Goal: Find specific page/section: Find specific page/section

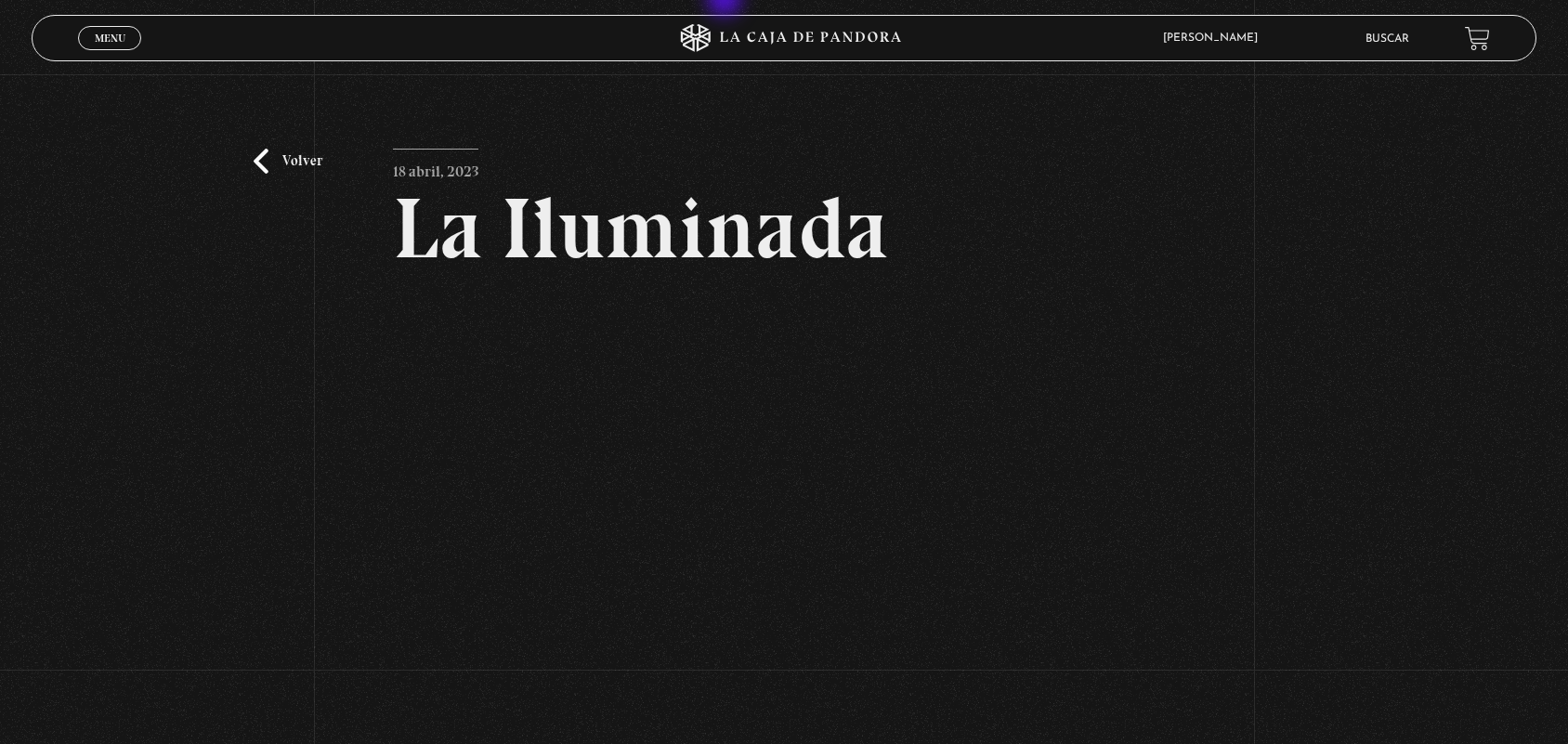
scroll to position [59, 0]
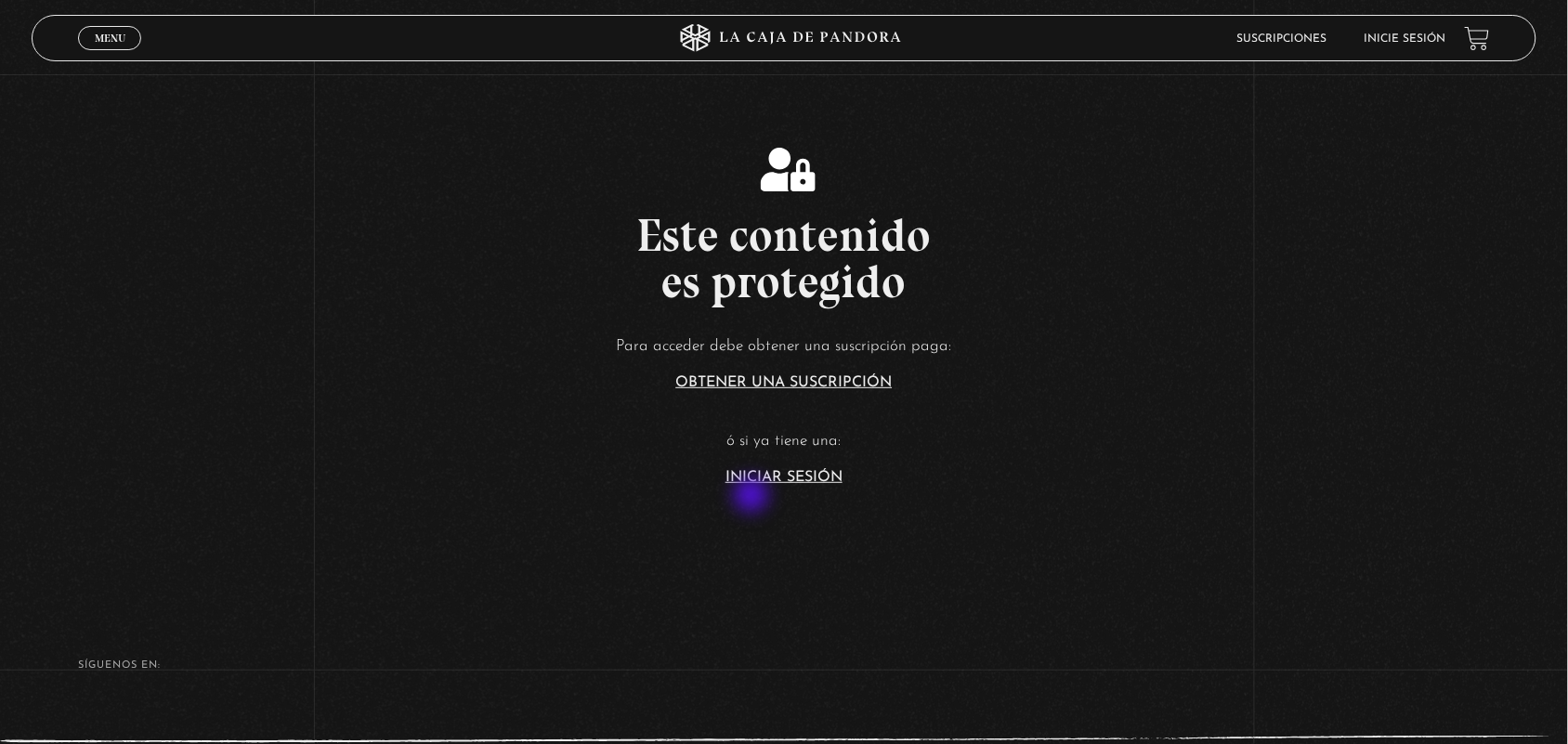
click at [754, 497] on section "Este contenido es protegido Para acceder debe obtener una suscripción paga: Obt…" at bounding box center [784, 298] width 1568 height 596
click at [768, 483] on link "Iniciar Sesión" at bounding box center [784, 477] width 117 height 15
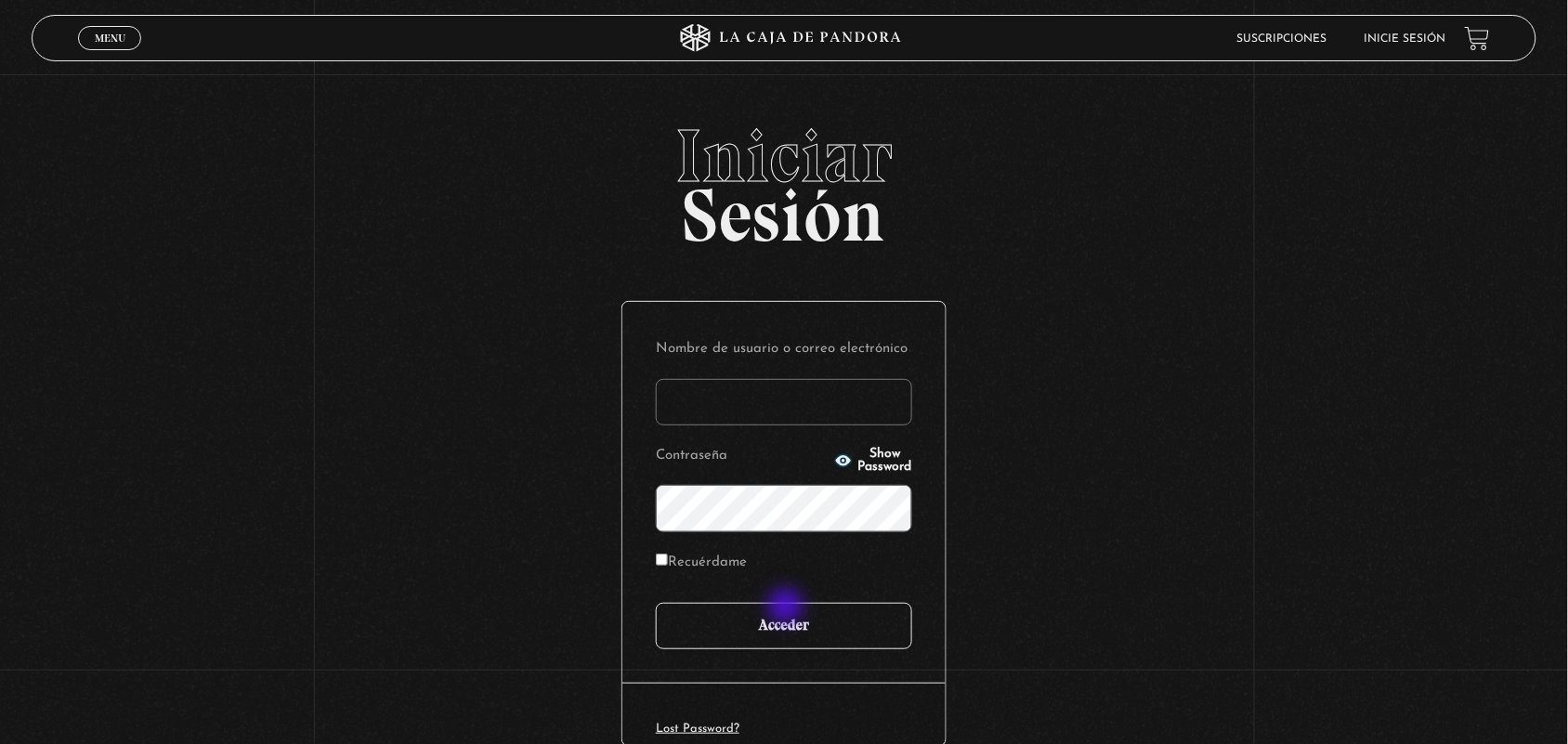
type input "ANGE-LU"
click at [783, 606] on input "Acceder" at bounding box center [784, 627] width 257 height 47
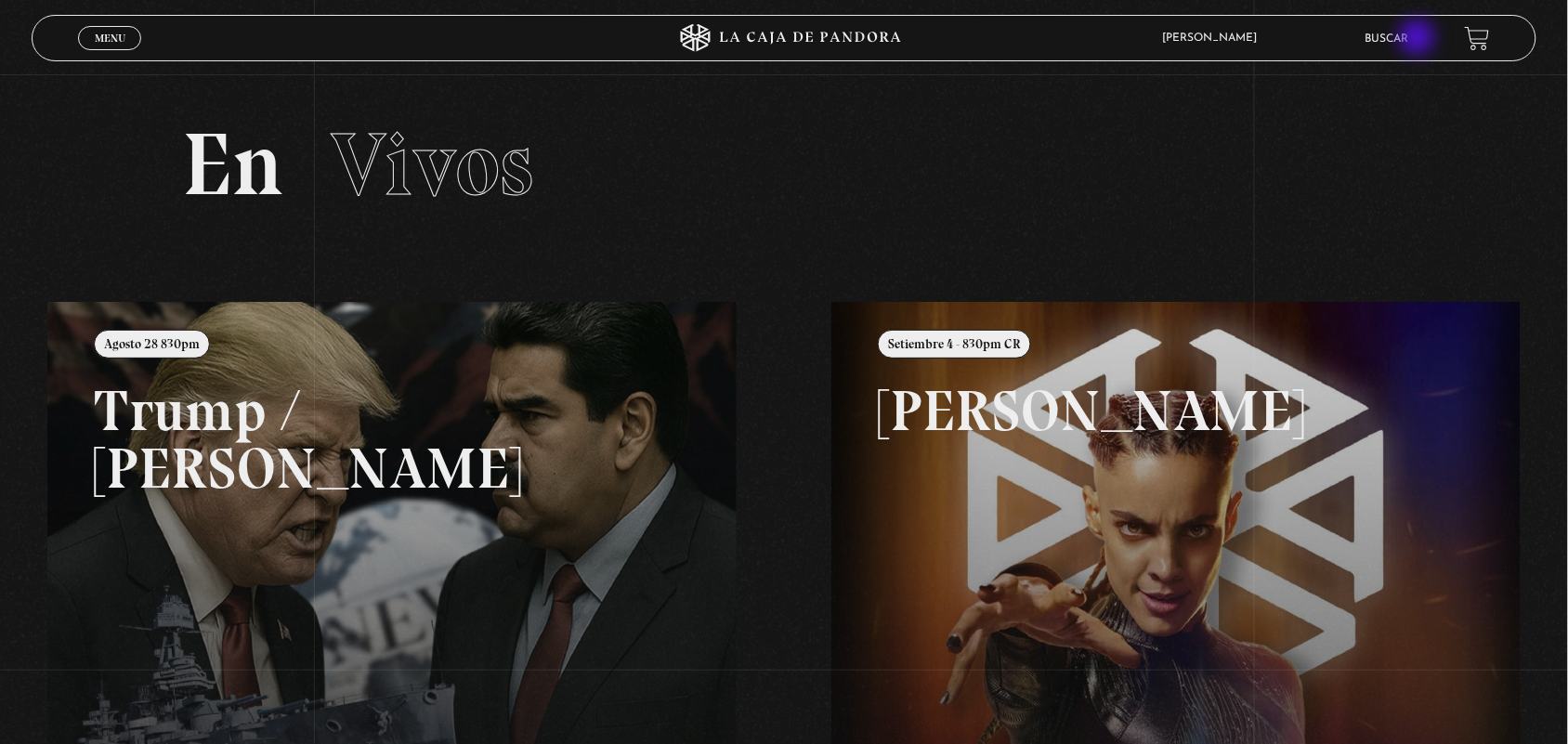
click at [1410, 40] on link "Buscar" at bounding box center [1387, 38] width 44 height 11
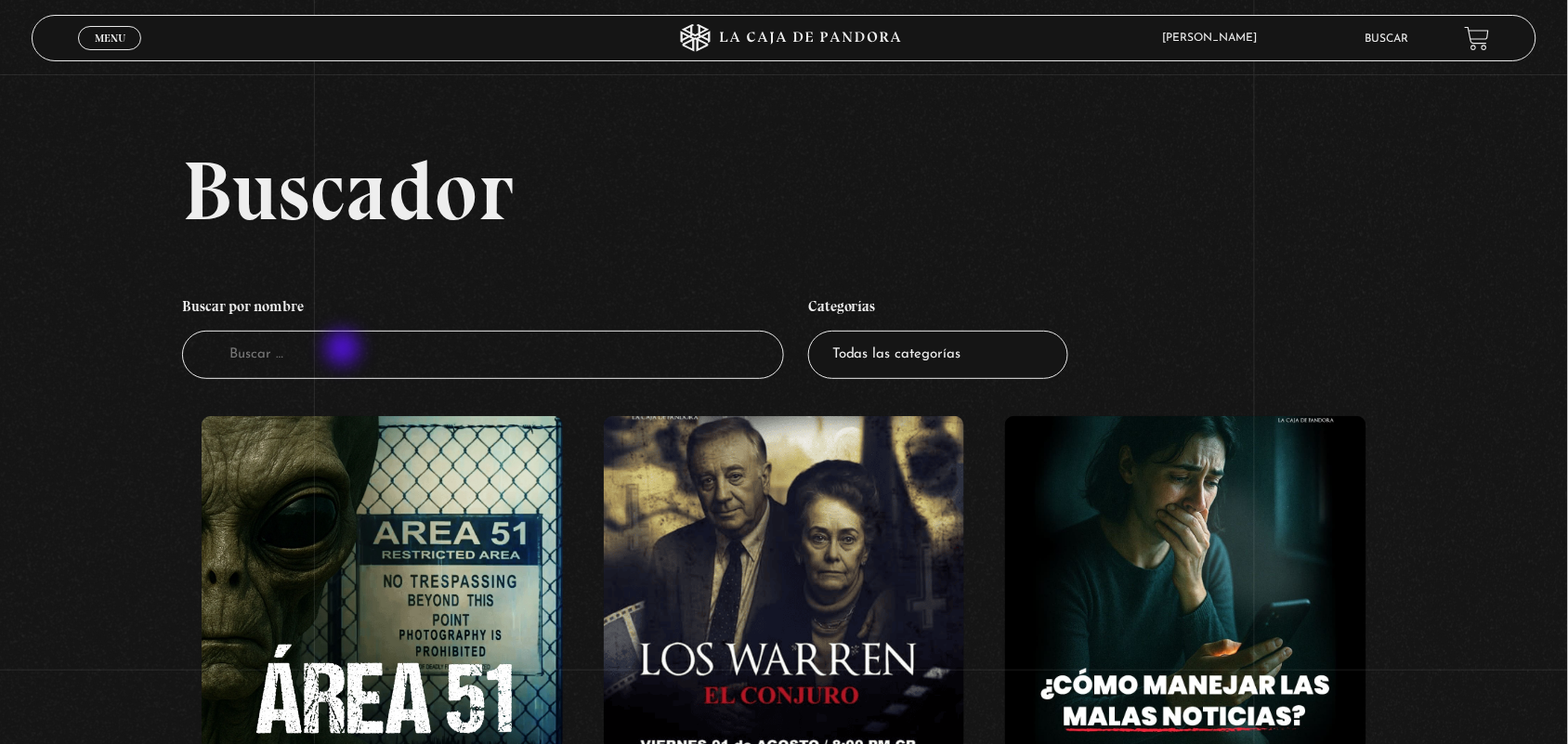
click at [345, 344] on input "Buscador" at bounding box center [483, 355] width 602 height 49
click at [915, 349] on select "Todas las categorías 11:11 Humanitario (1) Amo los Lunes (2) Análisis de series…" at bounding box center [938, 355] width 260 height 49
select select "centinelas"
click at [817, 331] on select "Todas las categorías 11:11 Humanitario (1) Amo los Lunes (2) Análisis de series…" at bounding box center [938, 355] width 260 height 49
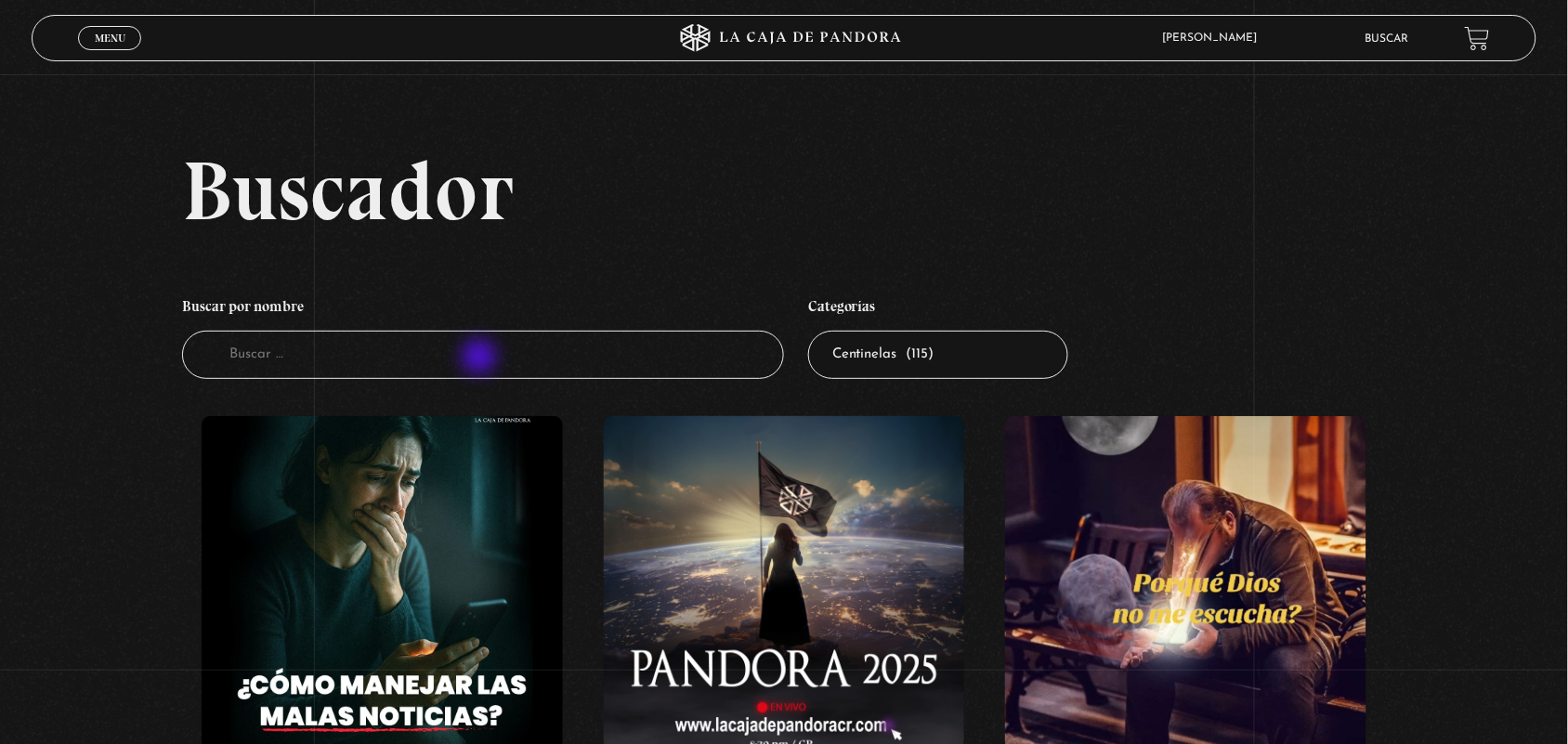
click at [481, 358] on input "Buscador" at bounding box center [483, 355] width 602 height 49
type input "LA ILUMINADA"
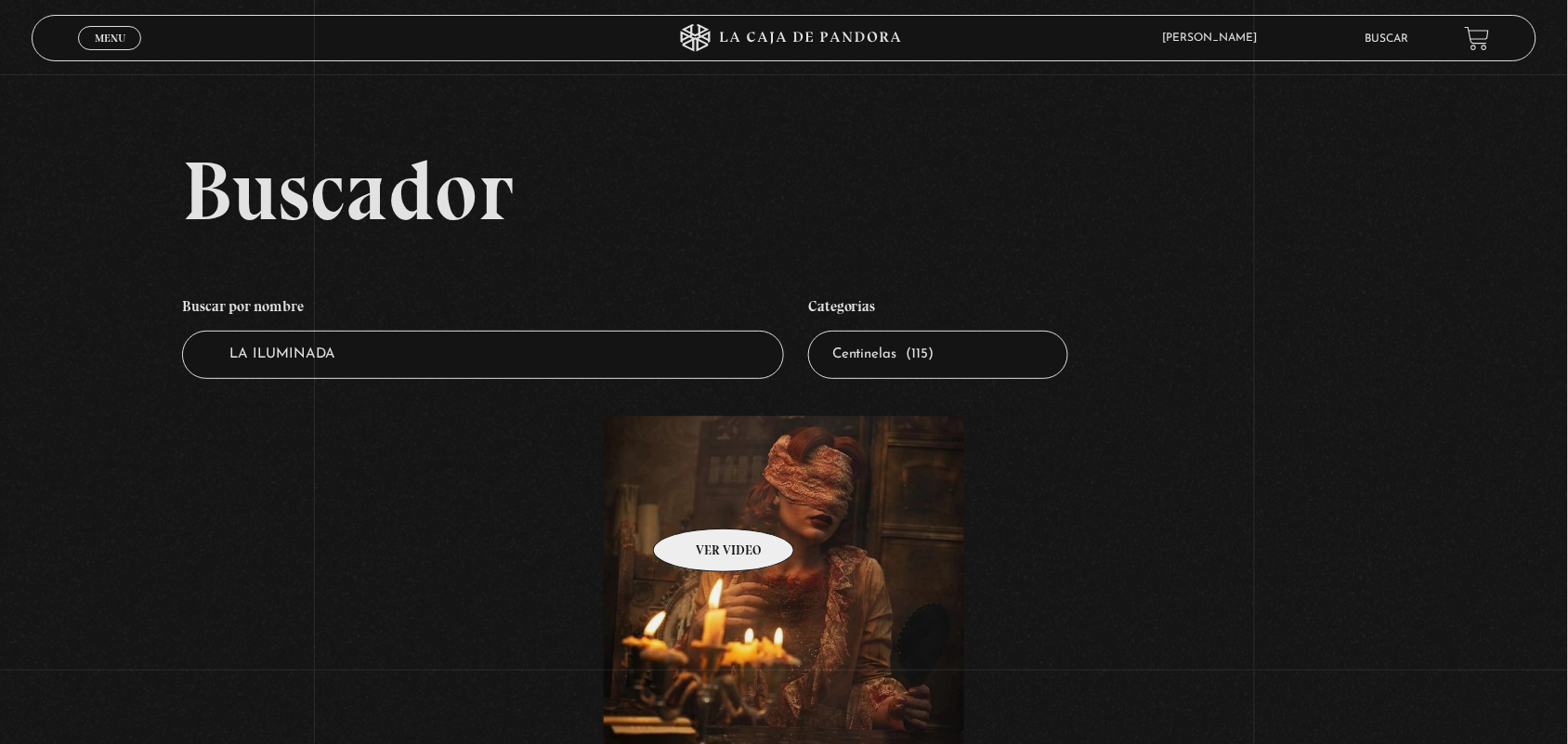
click at [727, 513] on figure at bounding box center [785, 583] width 361 height 335
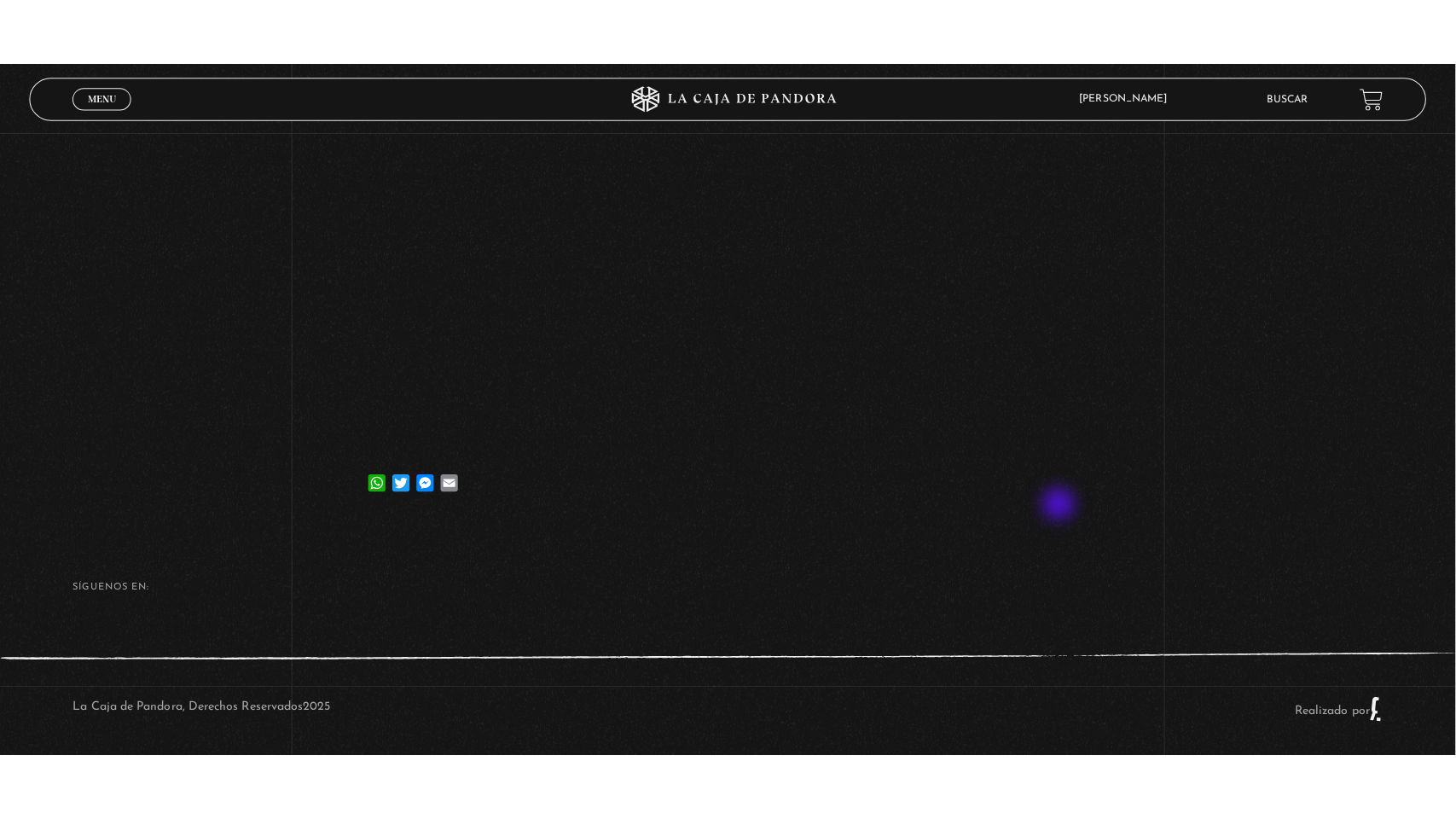
scroll to position [210, 0]
